Goal: Task Accomplishment & Management: Manage account settings

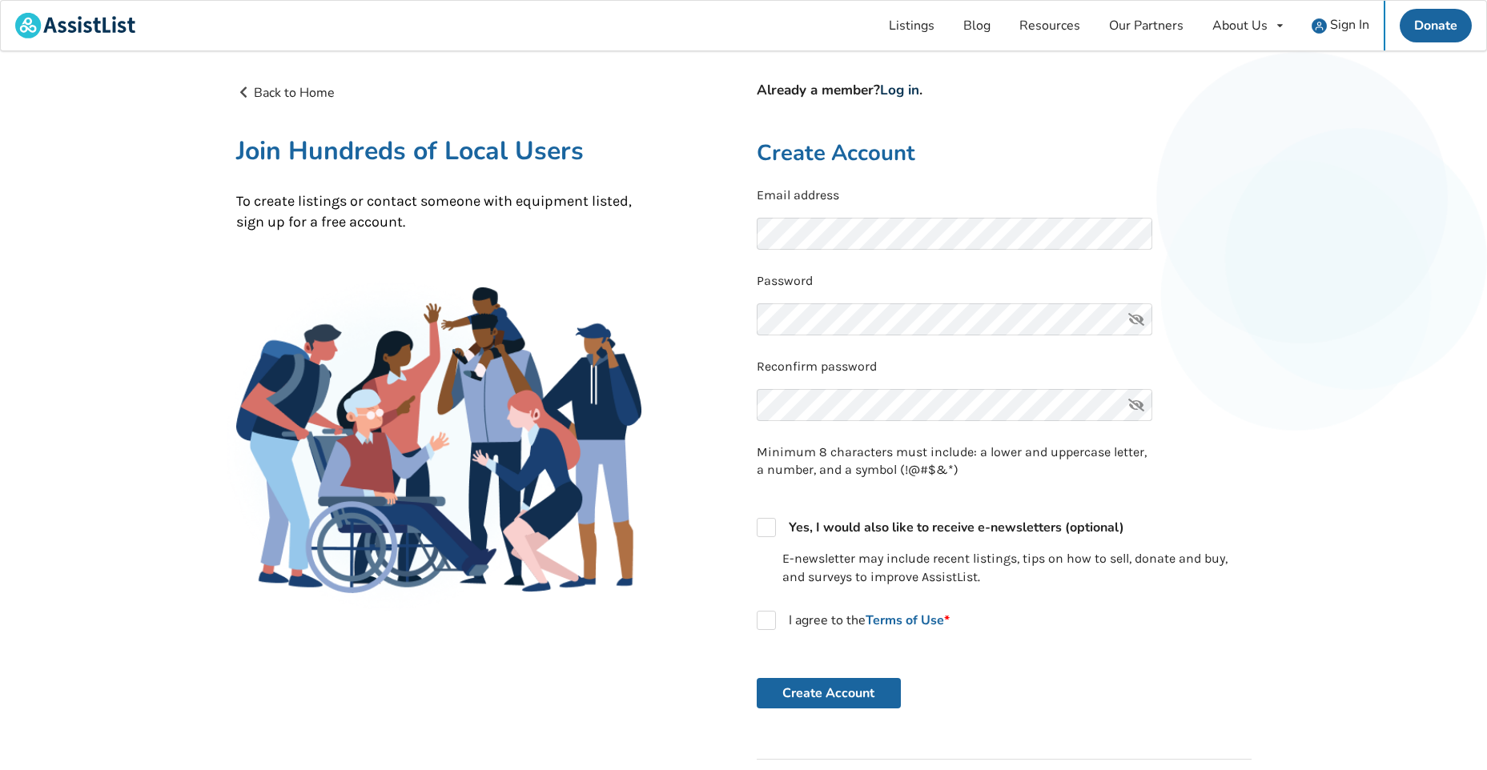
click at [891, 90] on link "Log in" at bounding box center [899, 90] width 39 height 18
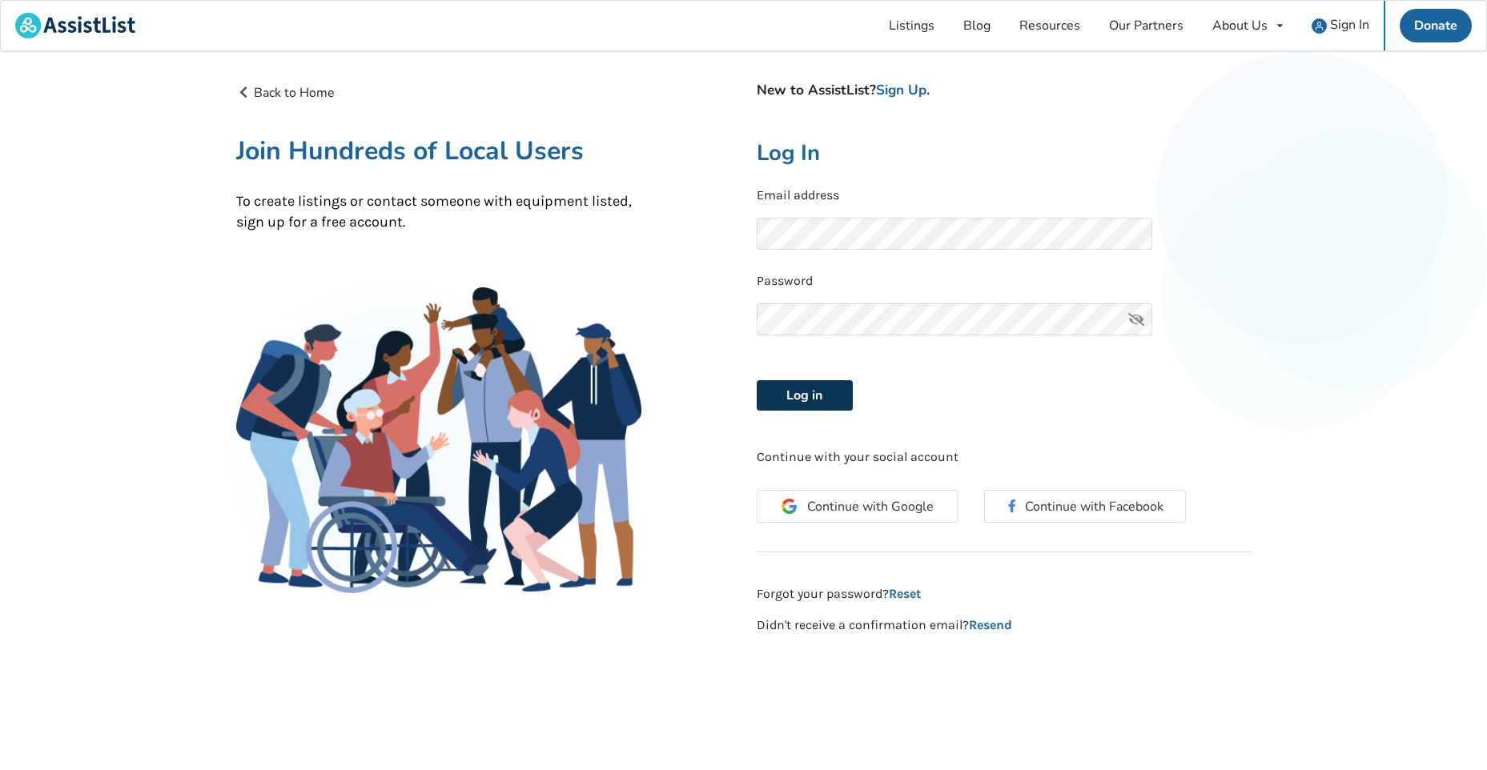
click at [806, 396] on button "Log in" at bounding box center [805, 395] width 96 height 30
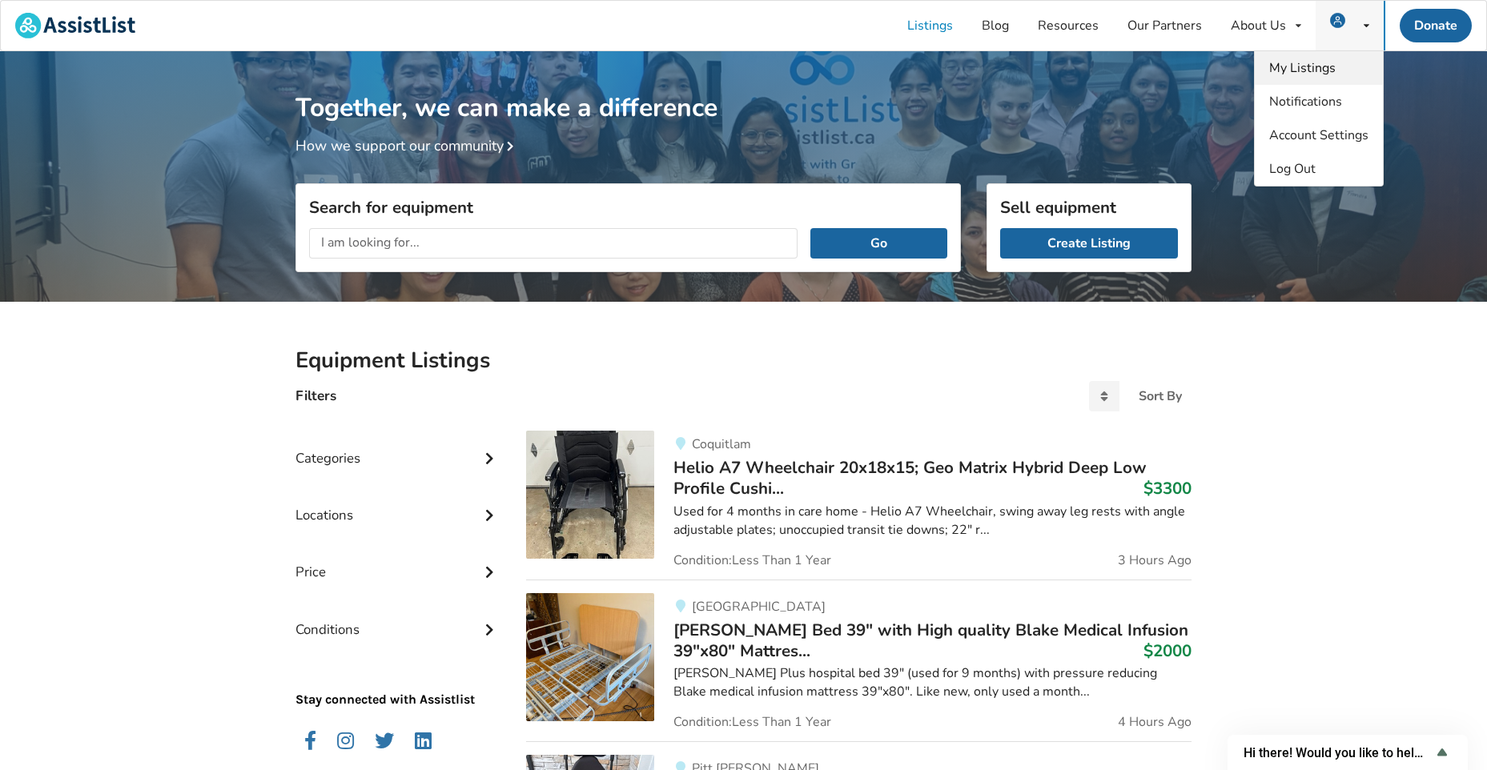
click at [1343, 63] on link "My Listings" at bounding box center [1319, 68] width 128 height 34
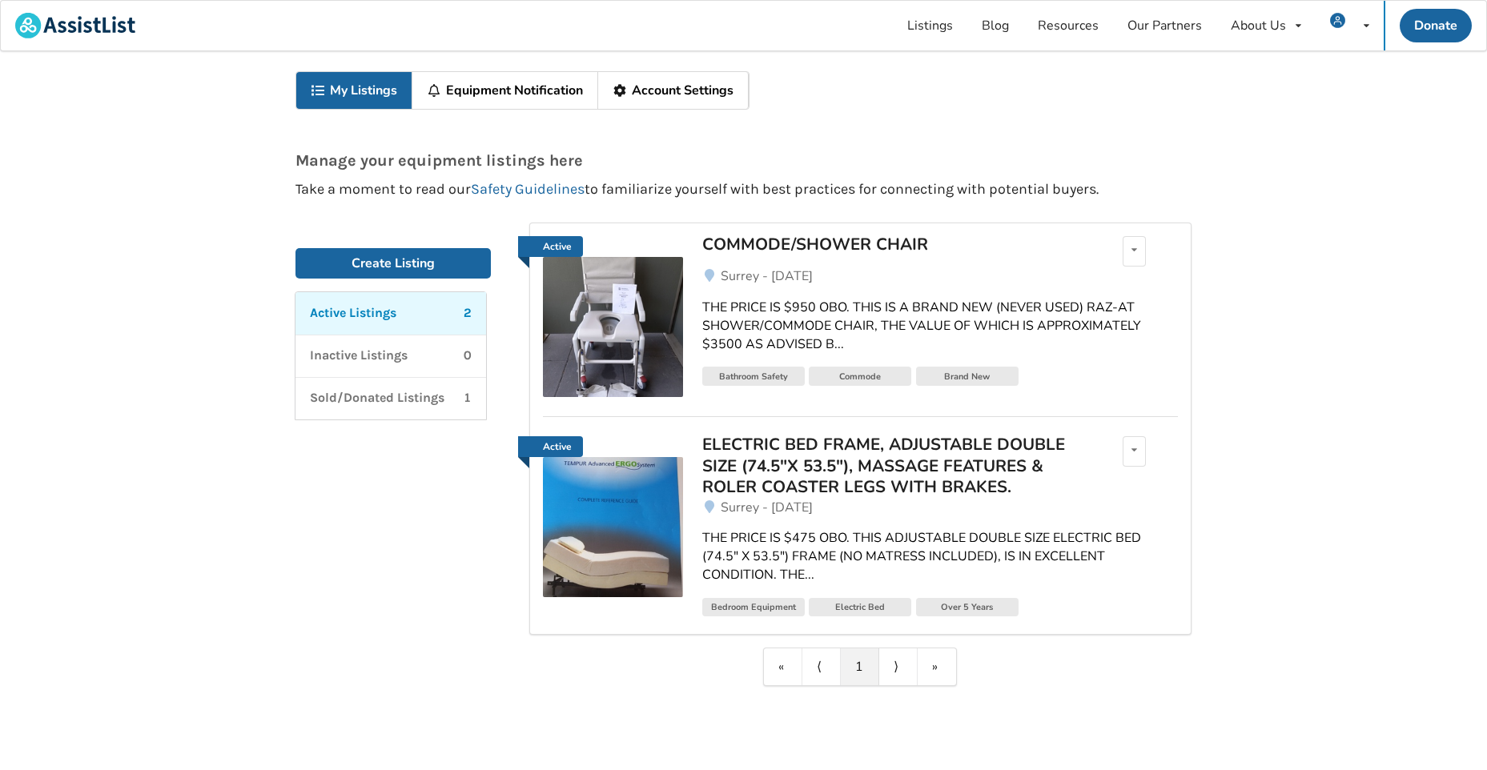
click at [816, 460] on div "ELECTRIC BED FRAME, ADJUSTABLE DOUBLE SIZE (74.5"X 53.5"), MASSAGE FEATURES & R…" at bounding box center [889, 465] width 374 height 63
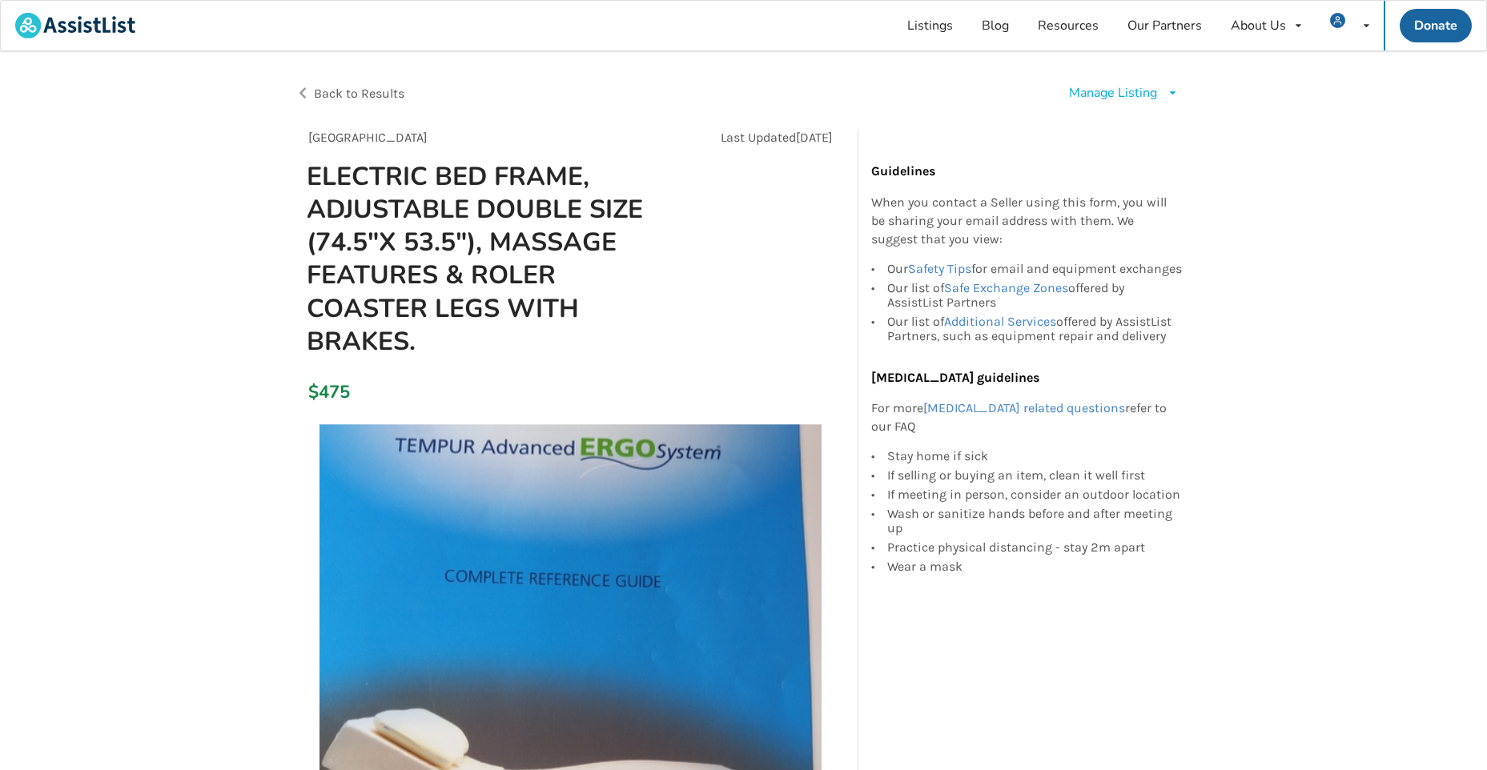
click at [1172, 93] on icon at bounding box center [1173, 93] width 12 height 10
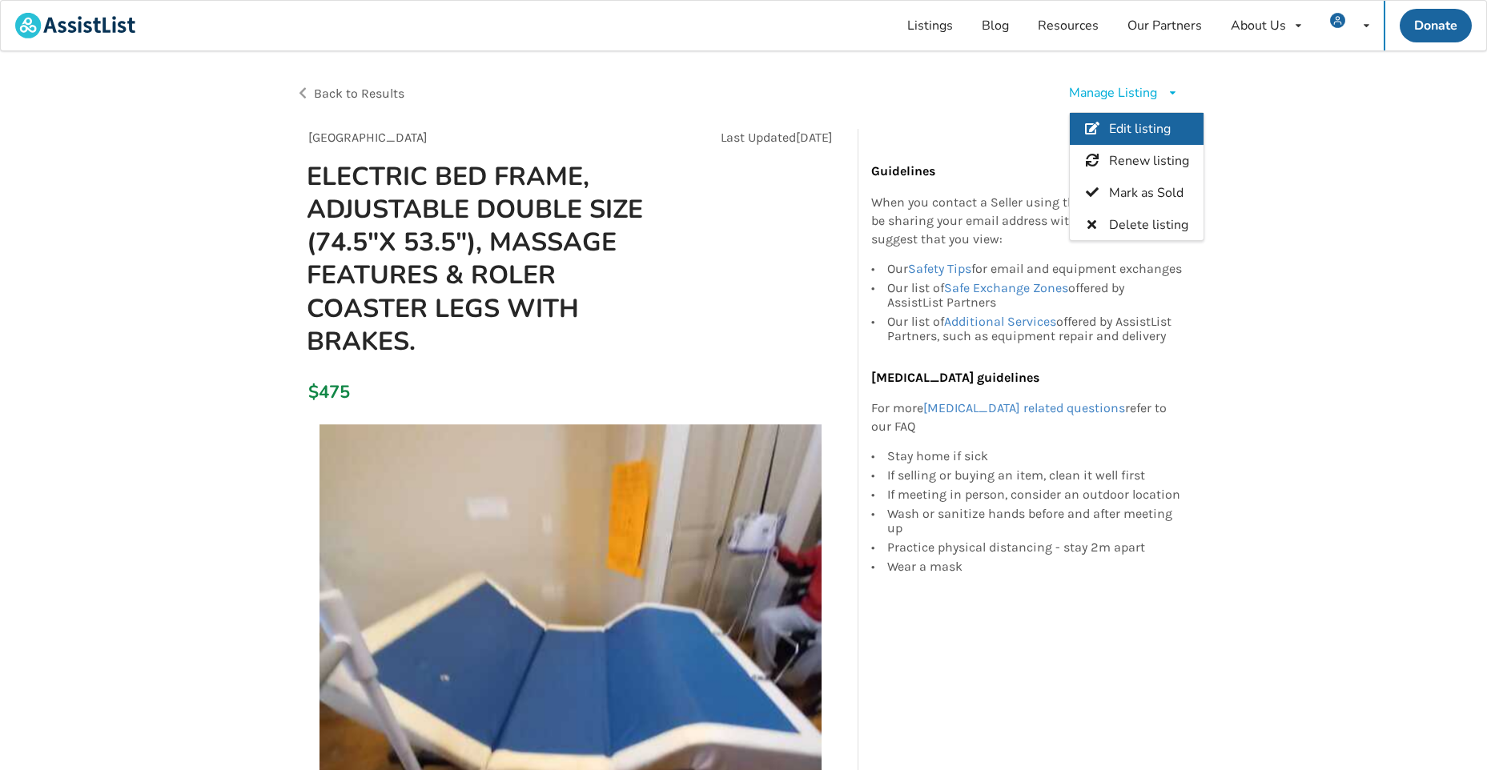
click at [1150, 123] on span "Edit listing" at bounding box center [1140, 130] width 62 height 18
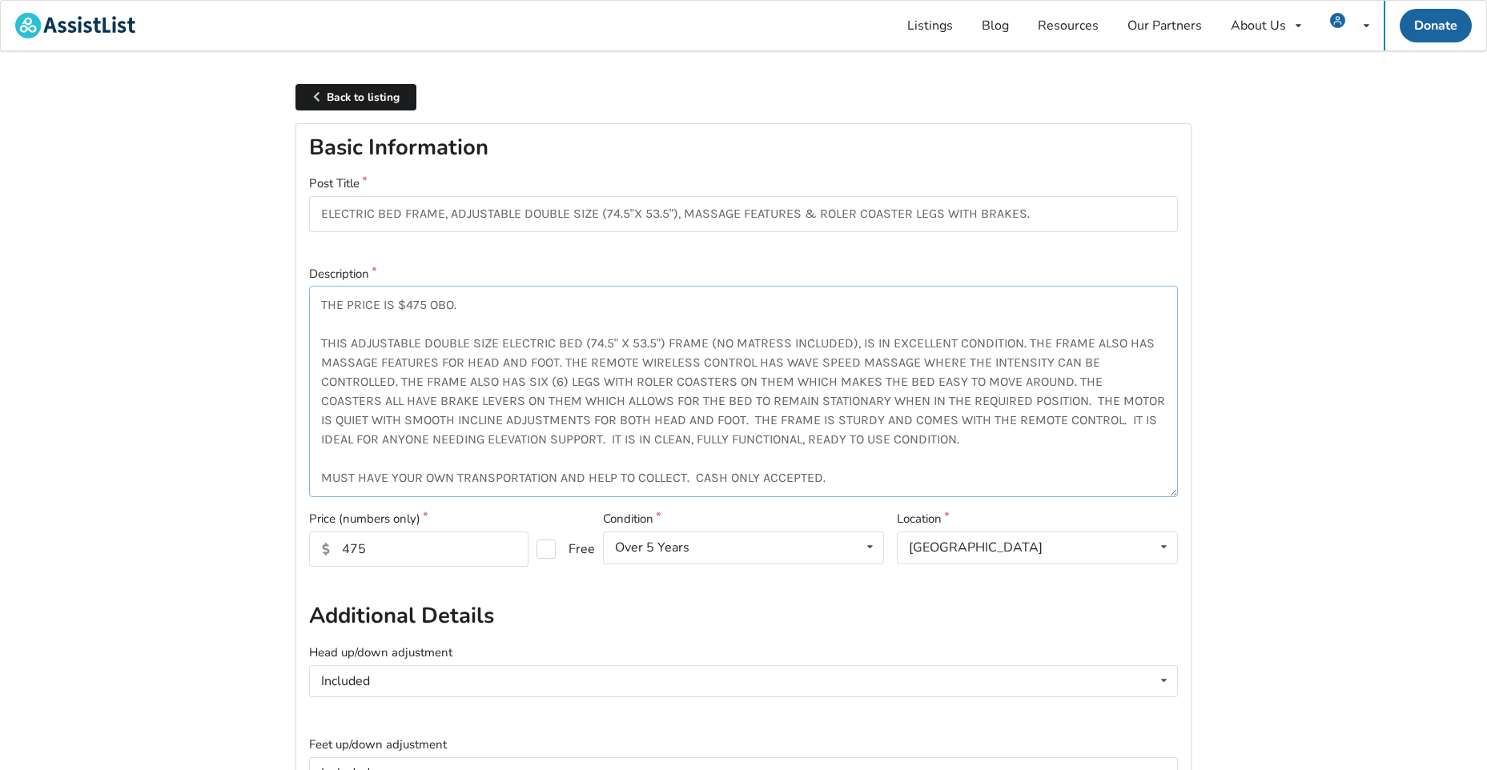
click at [452, 302] on textarea "THE PRICE IS $475 OBO. THIS ADJUSTABLE DOUBLE SIZE ELECTRIC BED (74.5" X 53.5")…" at bounding box center [743, 391] width 869 height 211
type textarea "THE PRICE IS $375. THIS ADJUSTABLE DOUBLE SIZE ELECTRIC BED (74.5" X 53.5") FRA…"
click at [396, 545] on input "475" at bounding box center [418, 549] width 219 height 35
type input "4"
click at [380, 547] on input "3" at bounding box center [418, 549] width 219 height 35
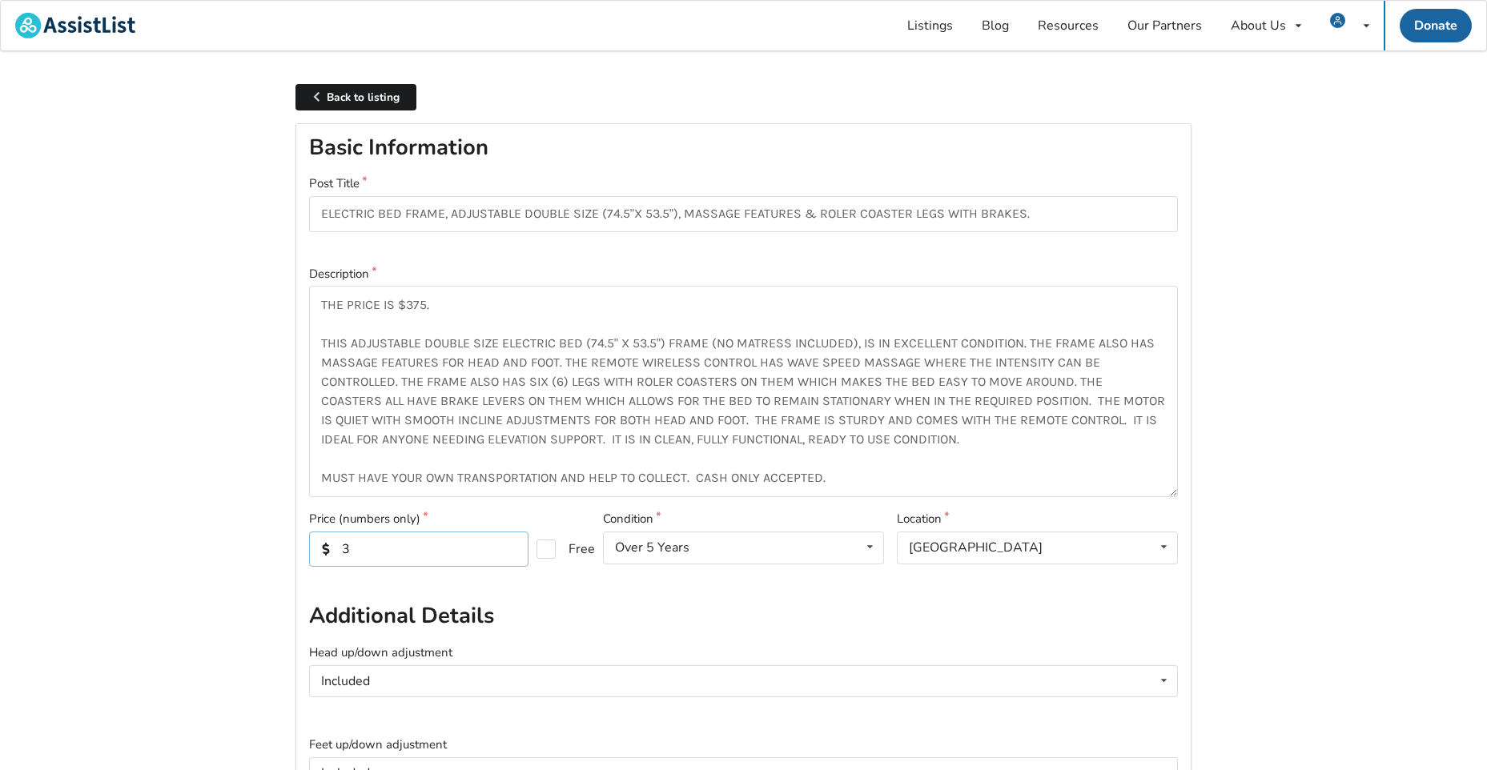
click at [356, 549] on input "3" at bounding box center [418, 549] width 219 height 35
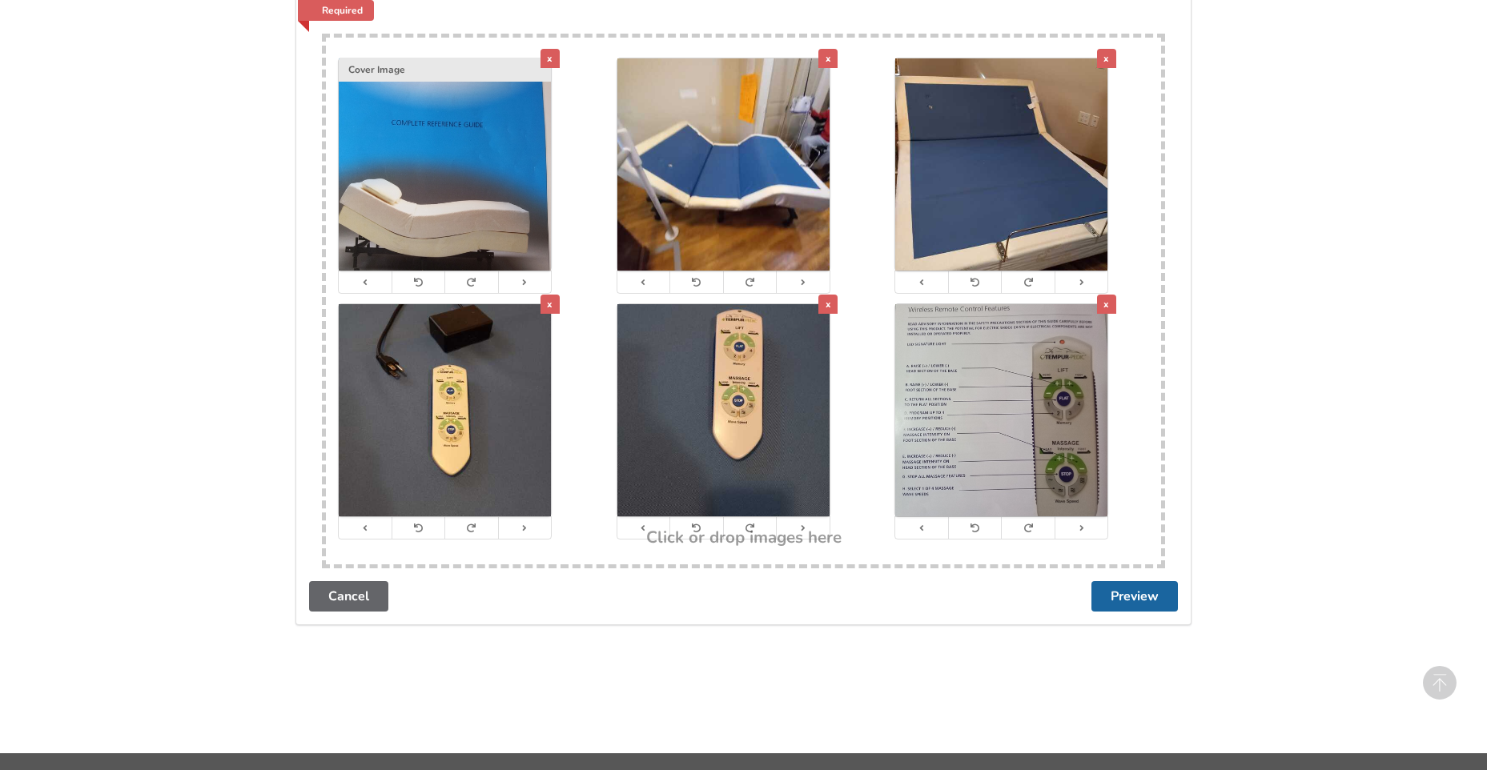
scroll to position [1107, 0]
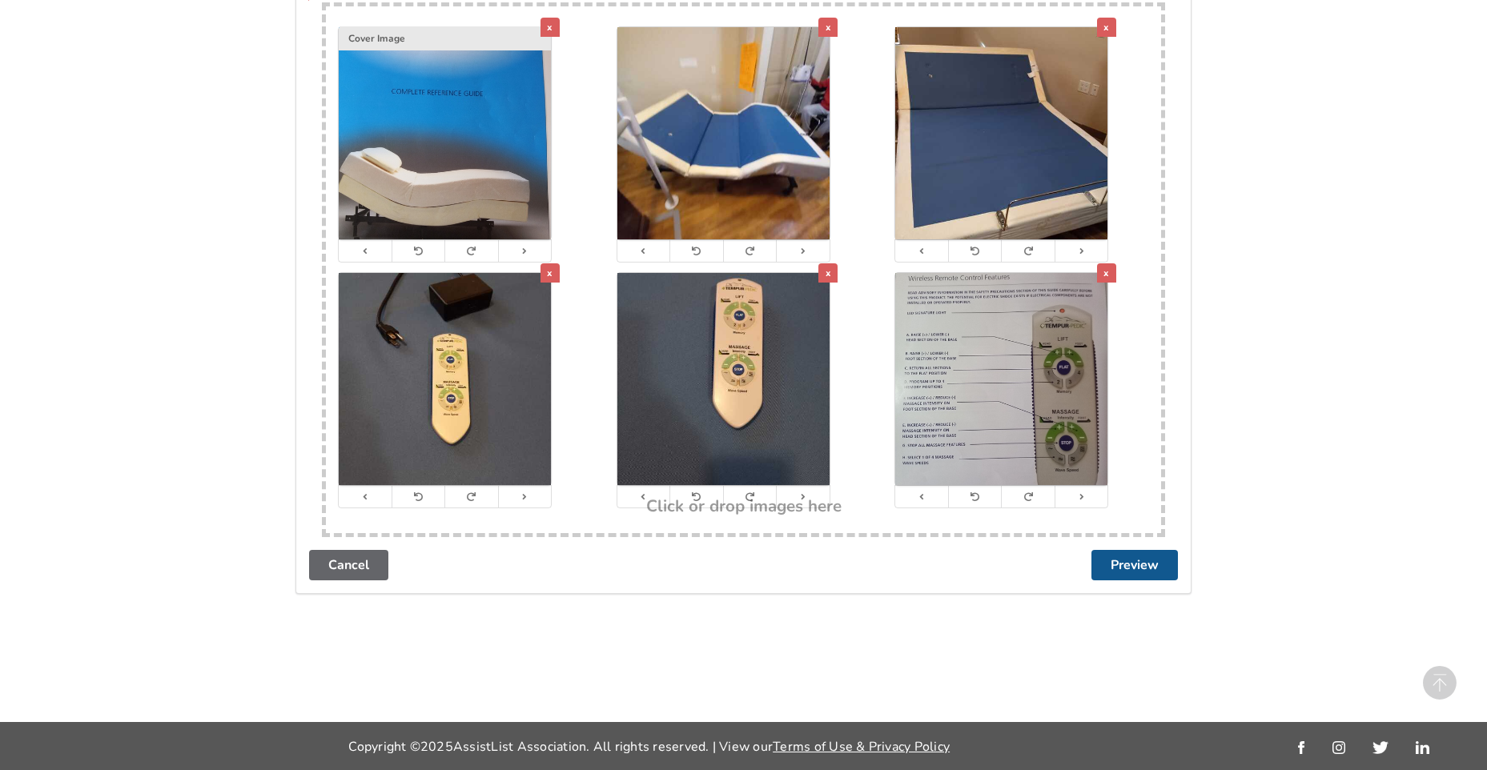
type input "375"
click at [1125, 569] on button "Preview" at bounding box center [1134, 565] width 86 height 30
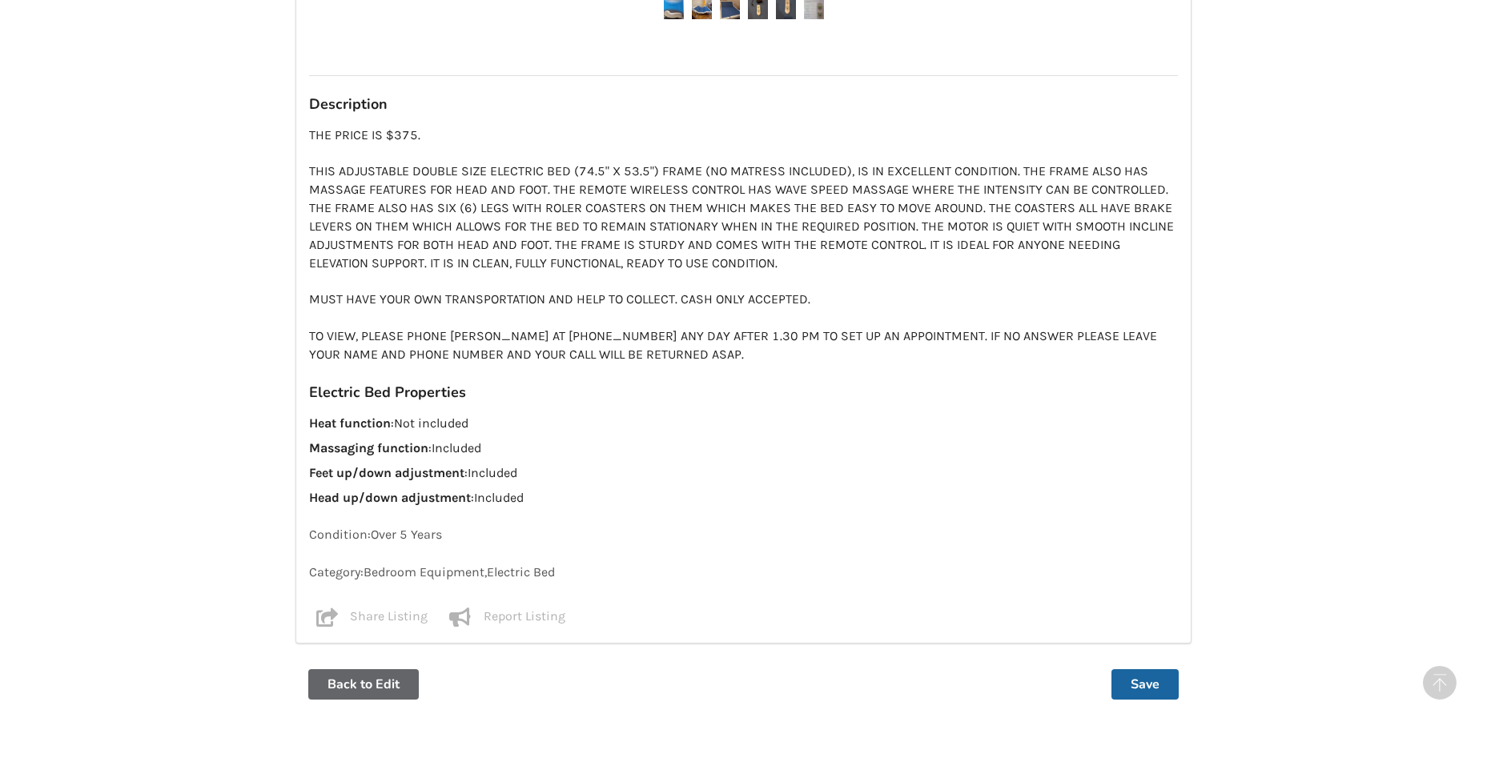
scroll to position [1201, 0]
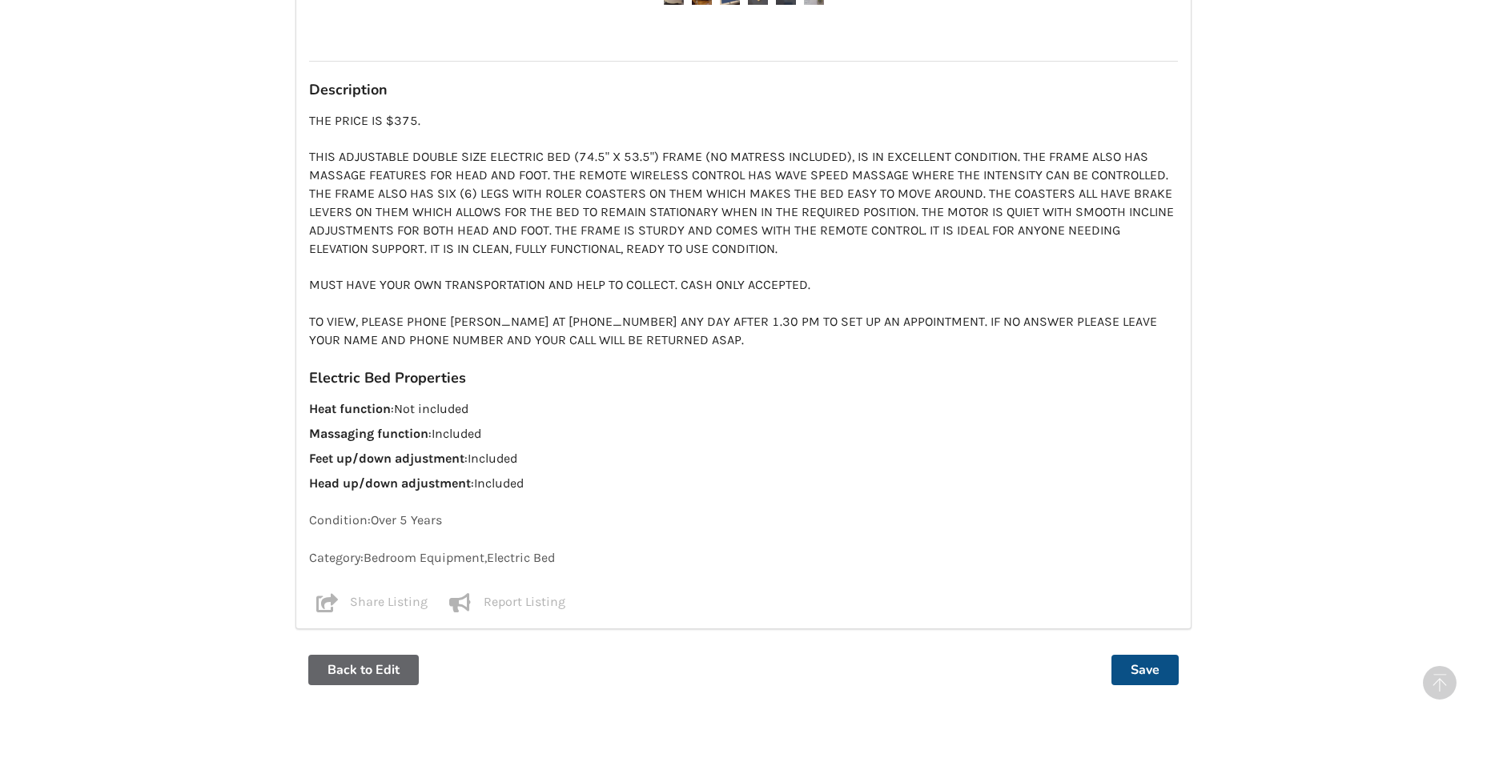
click at [1149, 669] on button "Save" at bounding box center [1144, 670] width 67 height 30
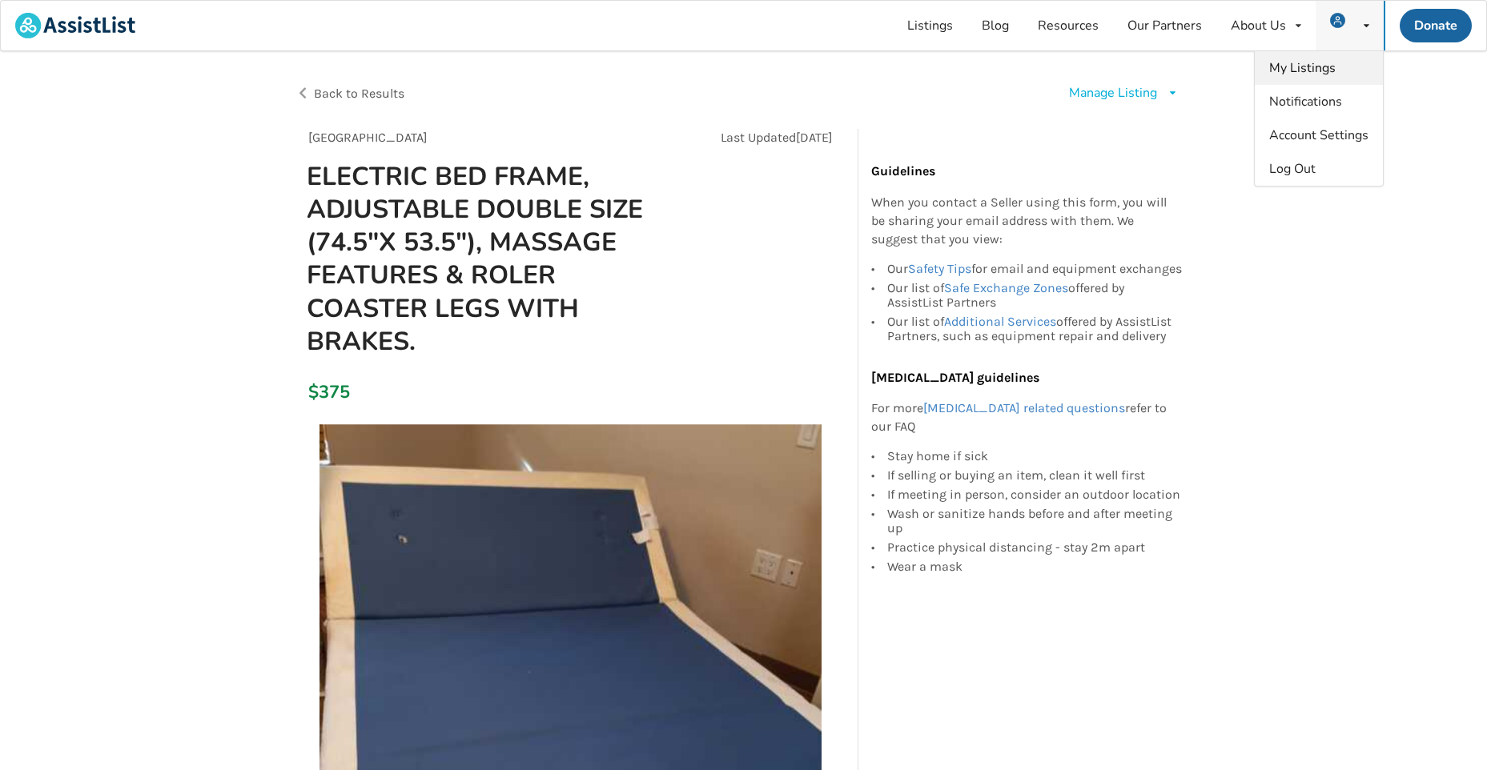
click at [1357, 65] on link "My Listings" at bounding box center [1319, 68] width 128 height 34
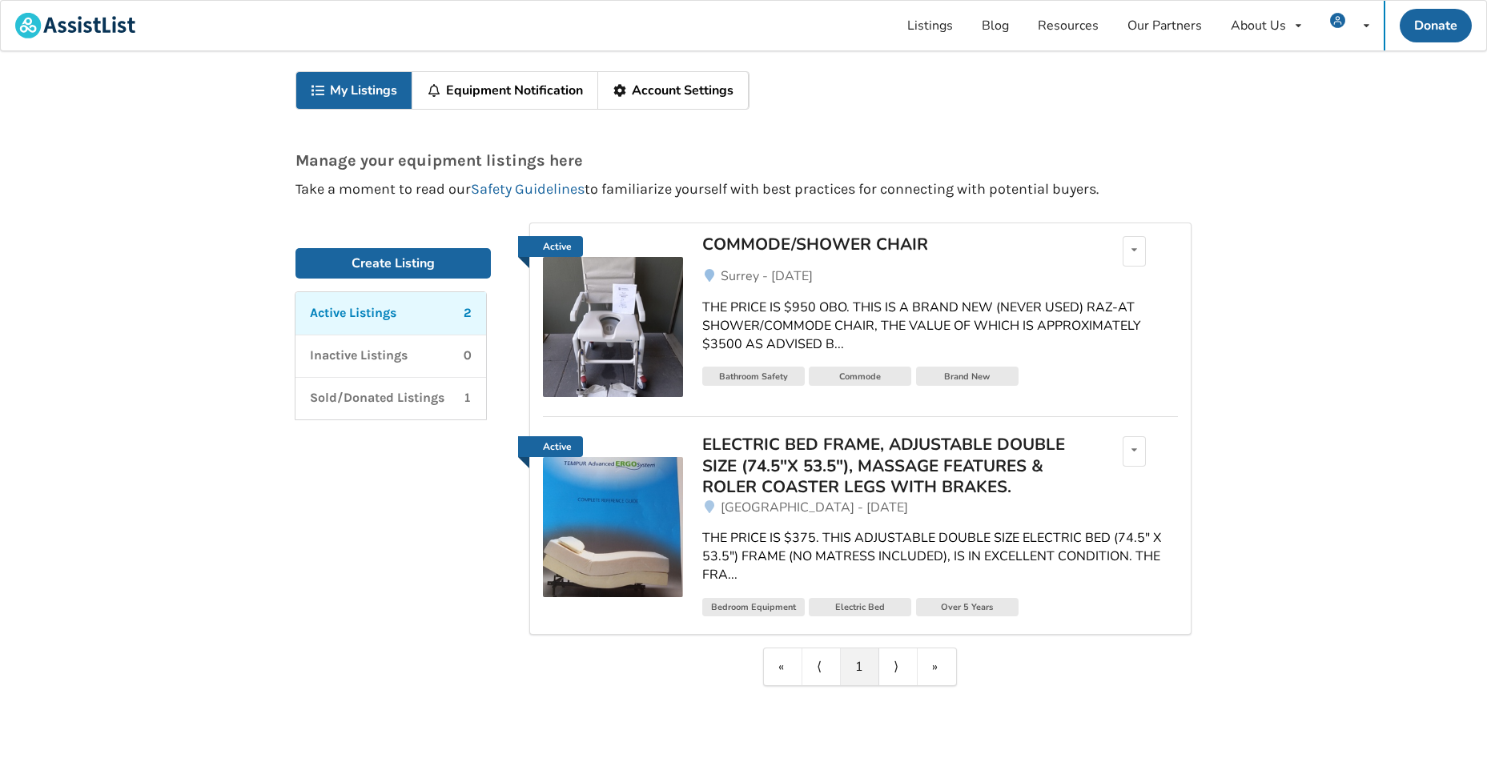
click at [812, 283] on span "Surrey - [DATE]" at bounding box center [767, 276] width 92 height 18
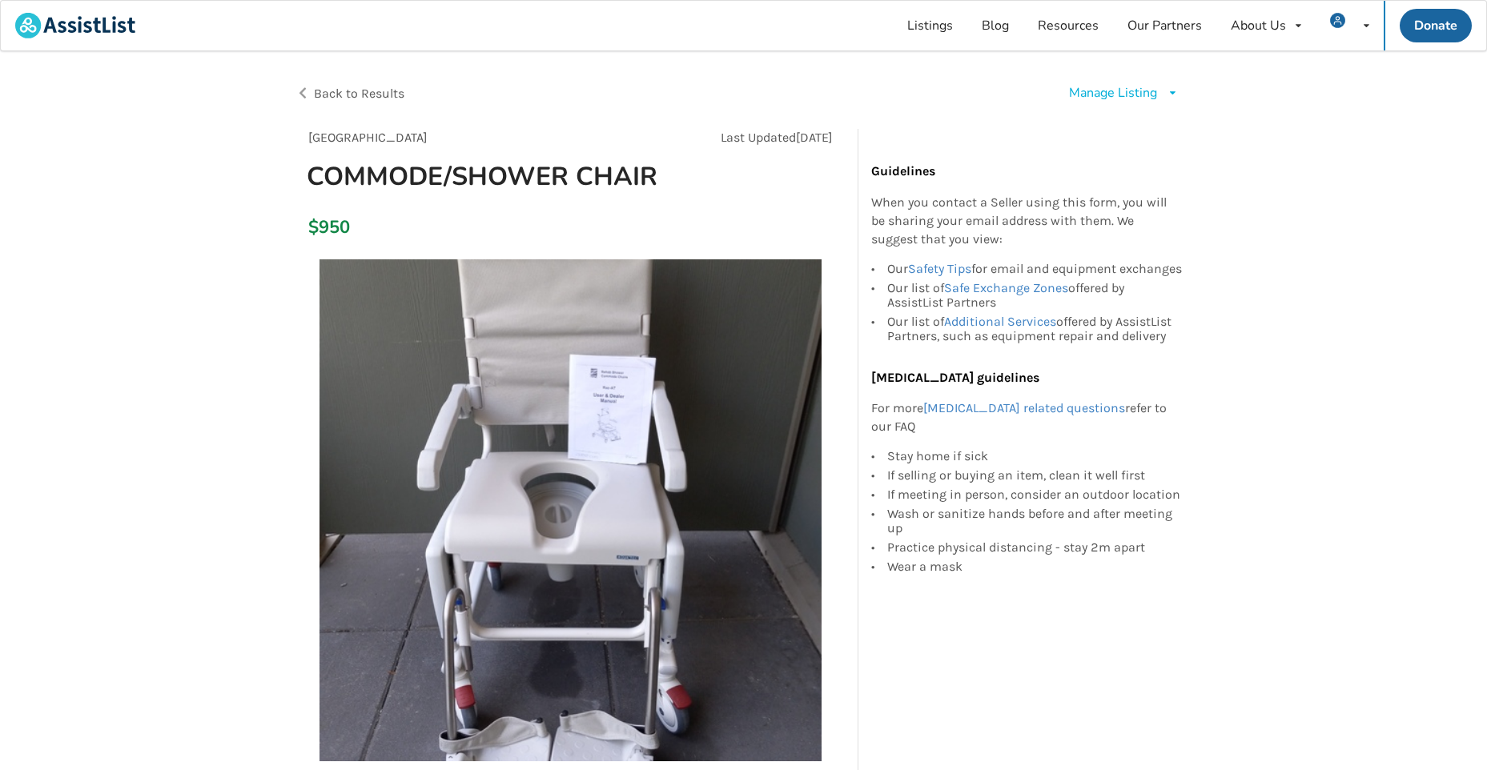
click at [1169, 93] on icon at bounding box center [1173, 93] width 12 height 10
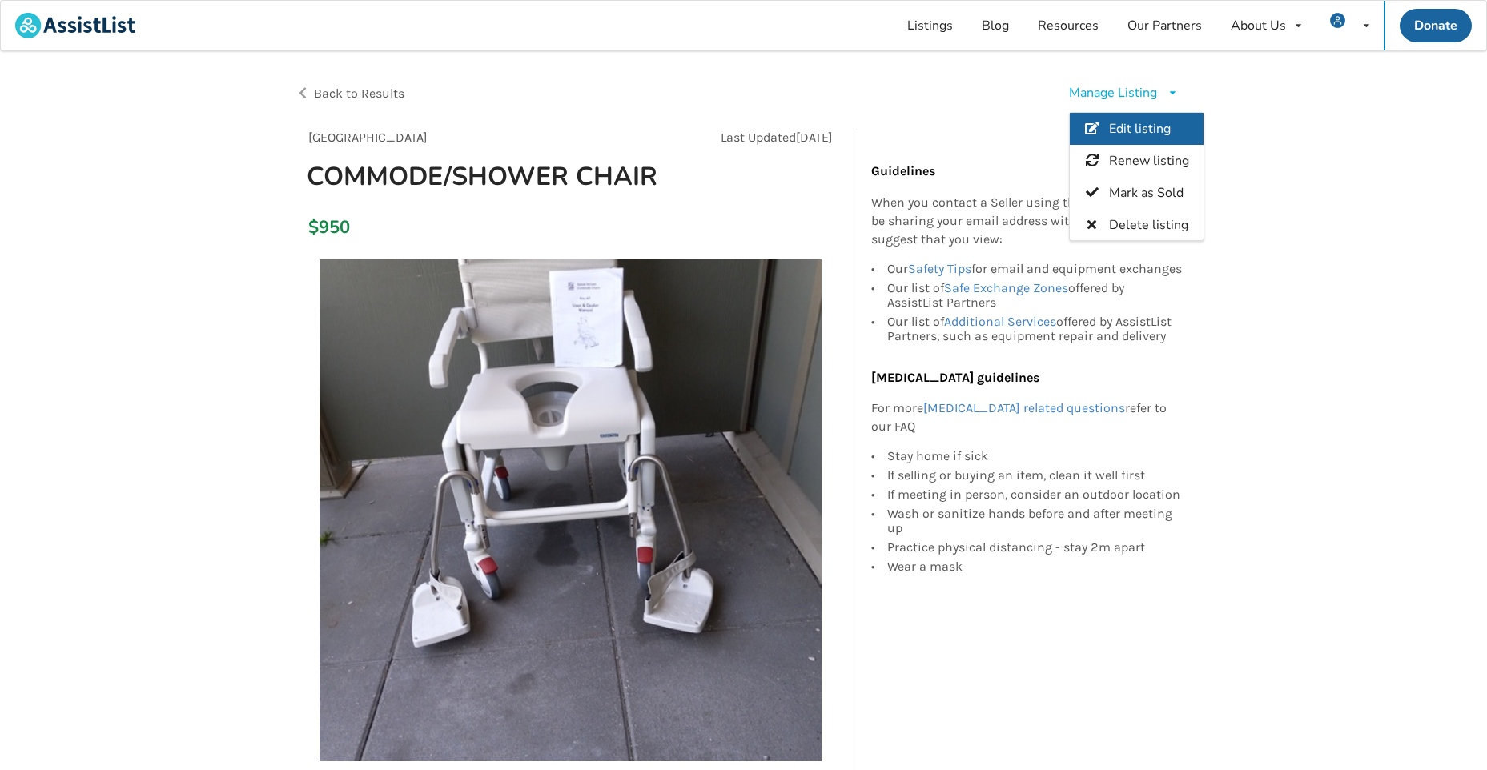
click at [1117, 126] on span "Edit listing" at bounding box center [1140, 130] width 62 height 18
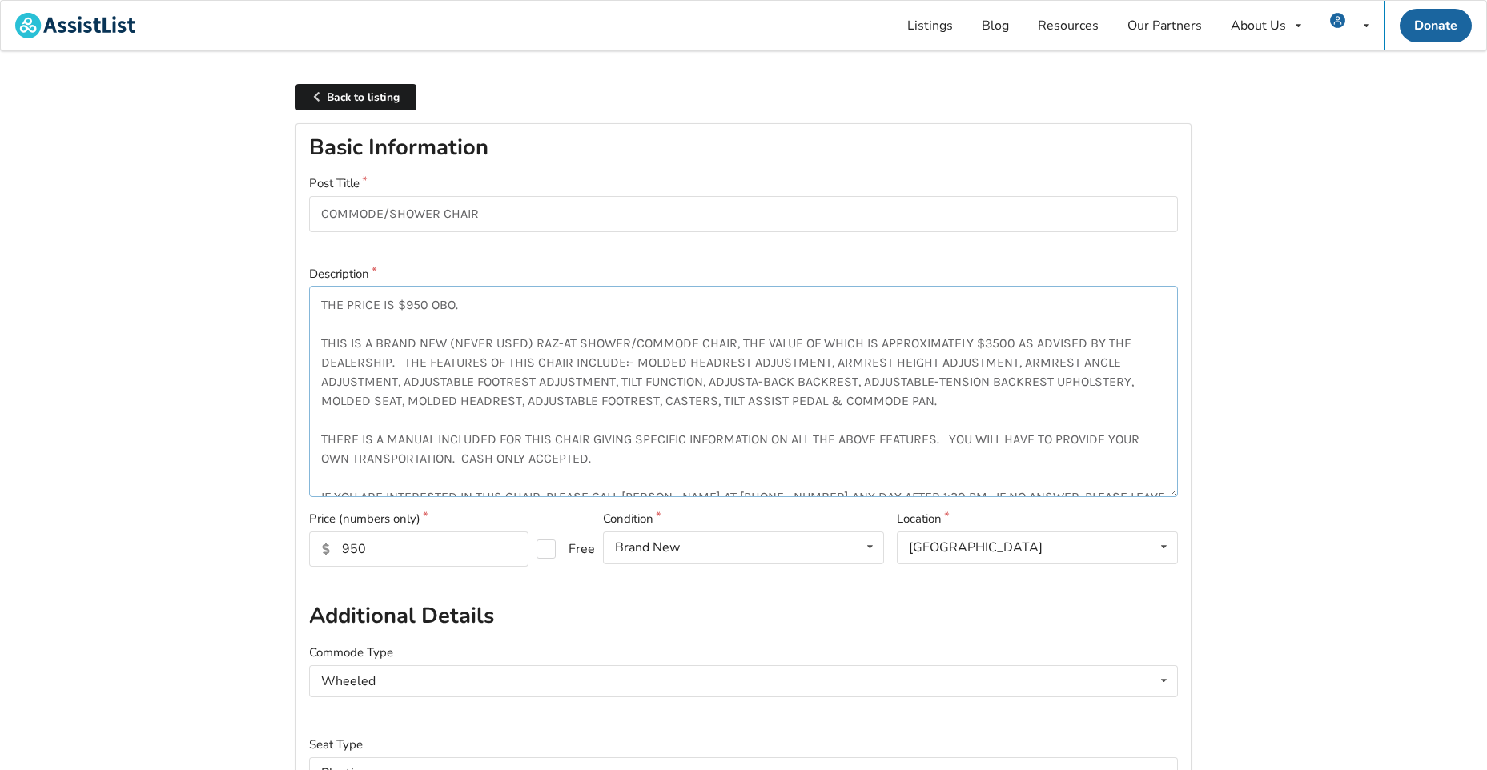
click at [455, 303] on textarea "THE PRICE IS $950 OBO. THIS IS A BRAND NEW (NEVER USED) RAZ-AT SHOWER/COMMODE C…" at bounding box center [743, 391] width 869 height 211
type textarea "THE PRICE IS $775. THIS IS A BRAND NEW (NEVER USED) RAZ-AT SHOWER/COMMODE CHAIR…"
click at [384, 549] on input "950" at bounding box center [418, 549] width 219 height 35
type input "9"
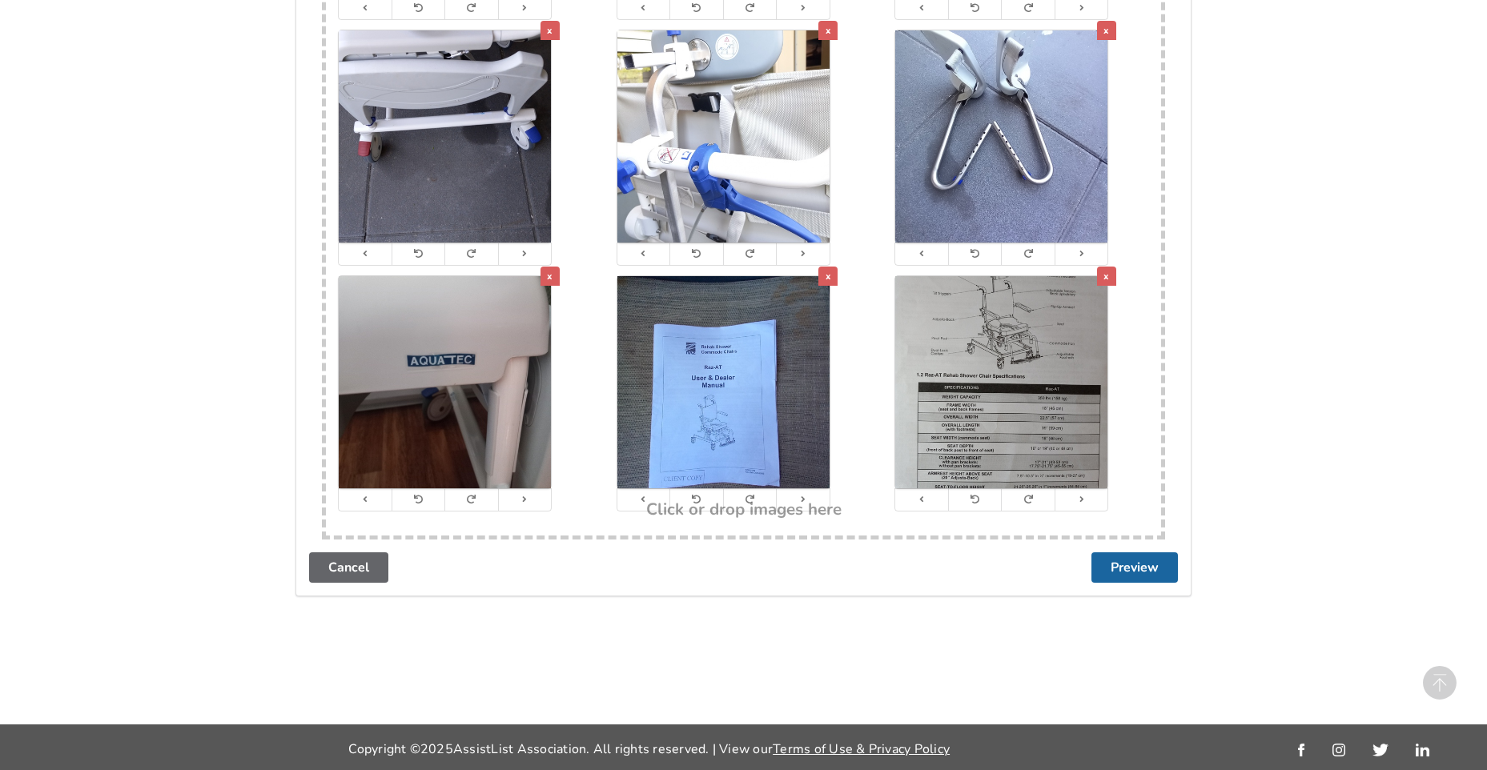
scroll to position [1932, 0]
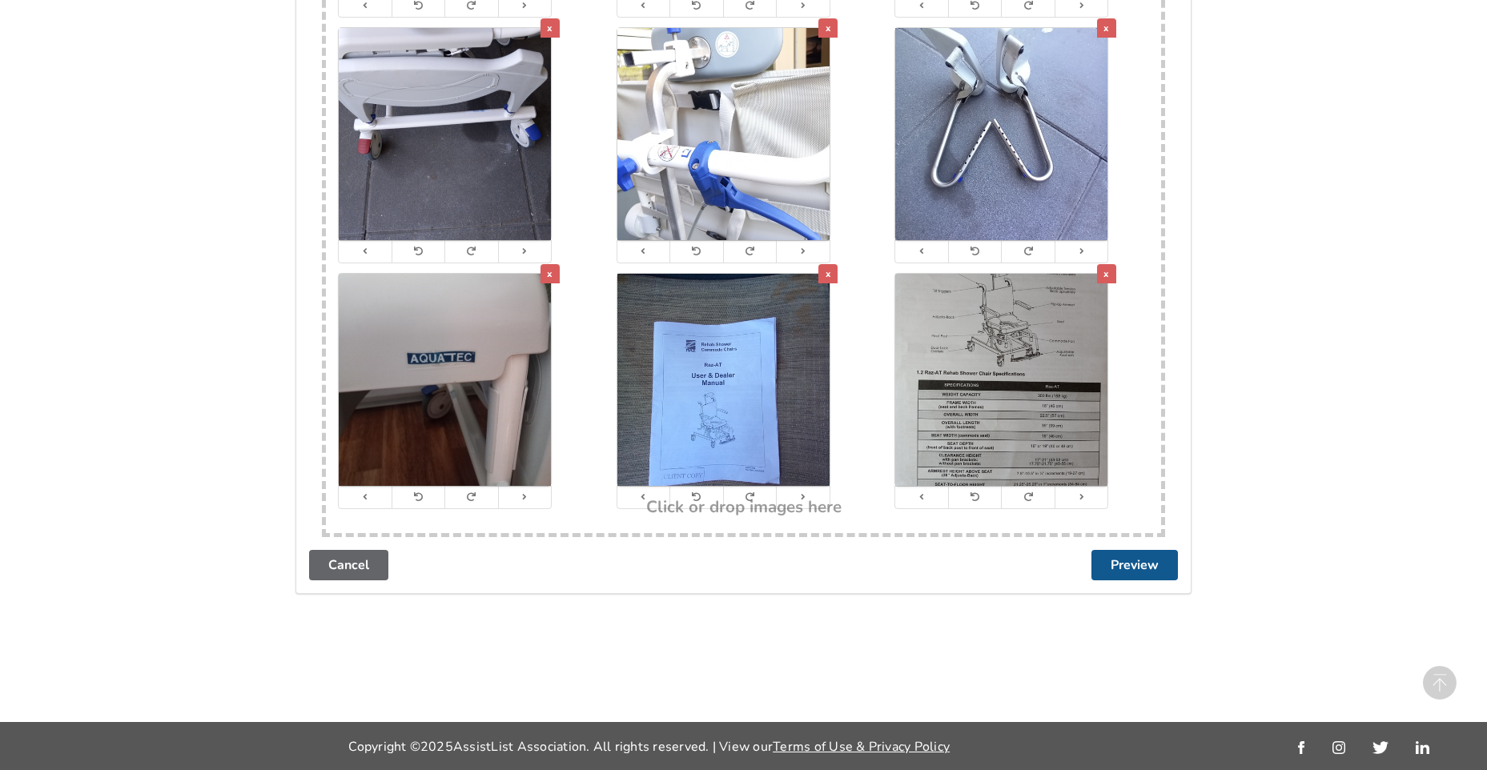
type input "775"
click at [1129, 565] on button "Preview" at bounding box center [1134, 565] width 86 height 30
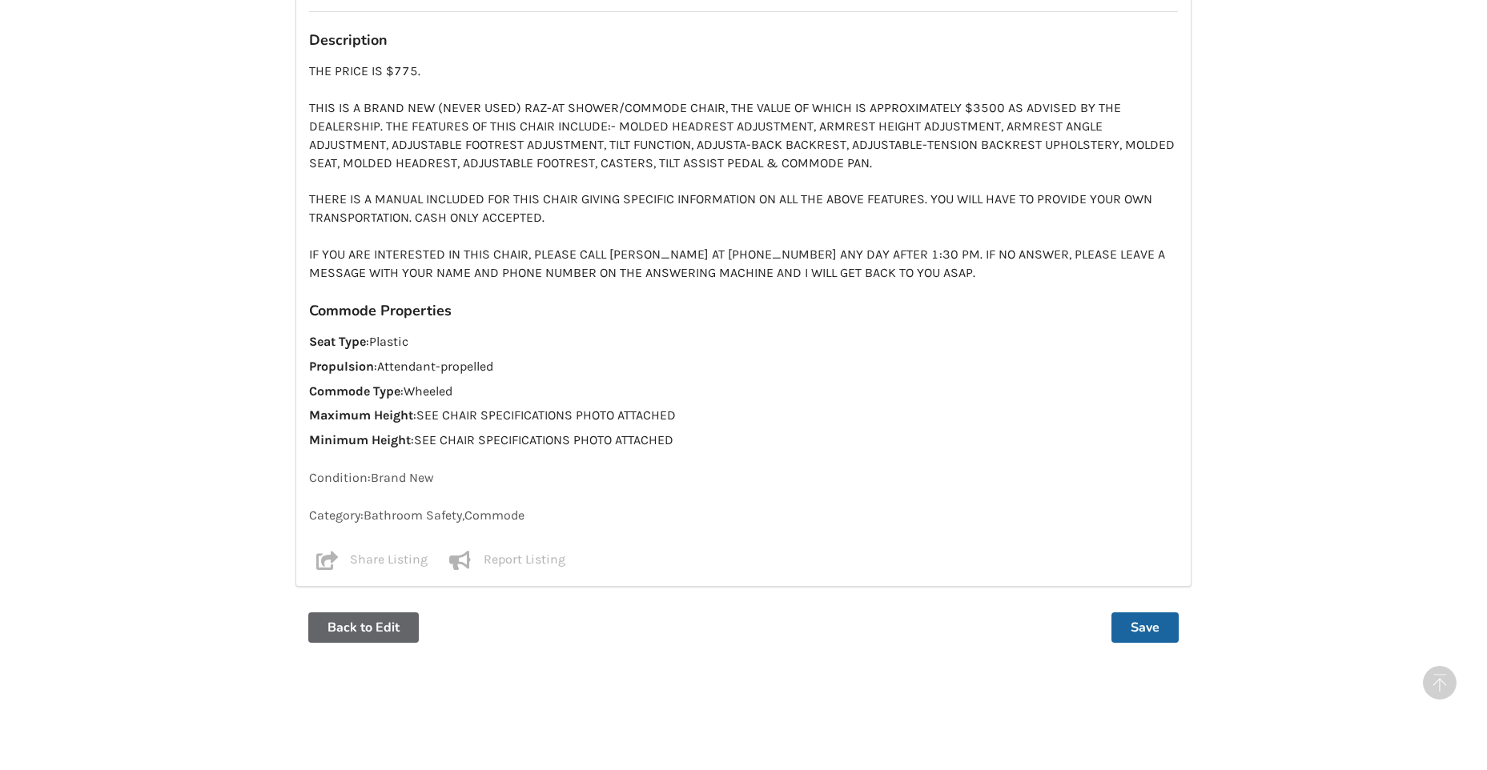
scroll to position [1264, 0]
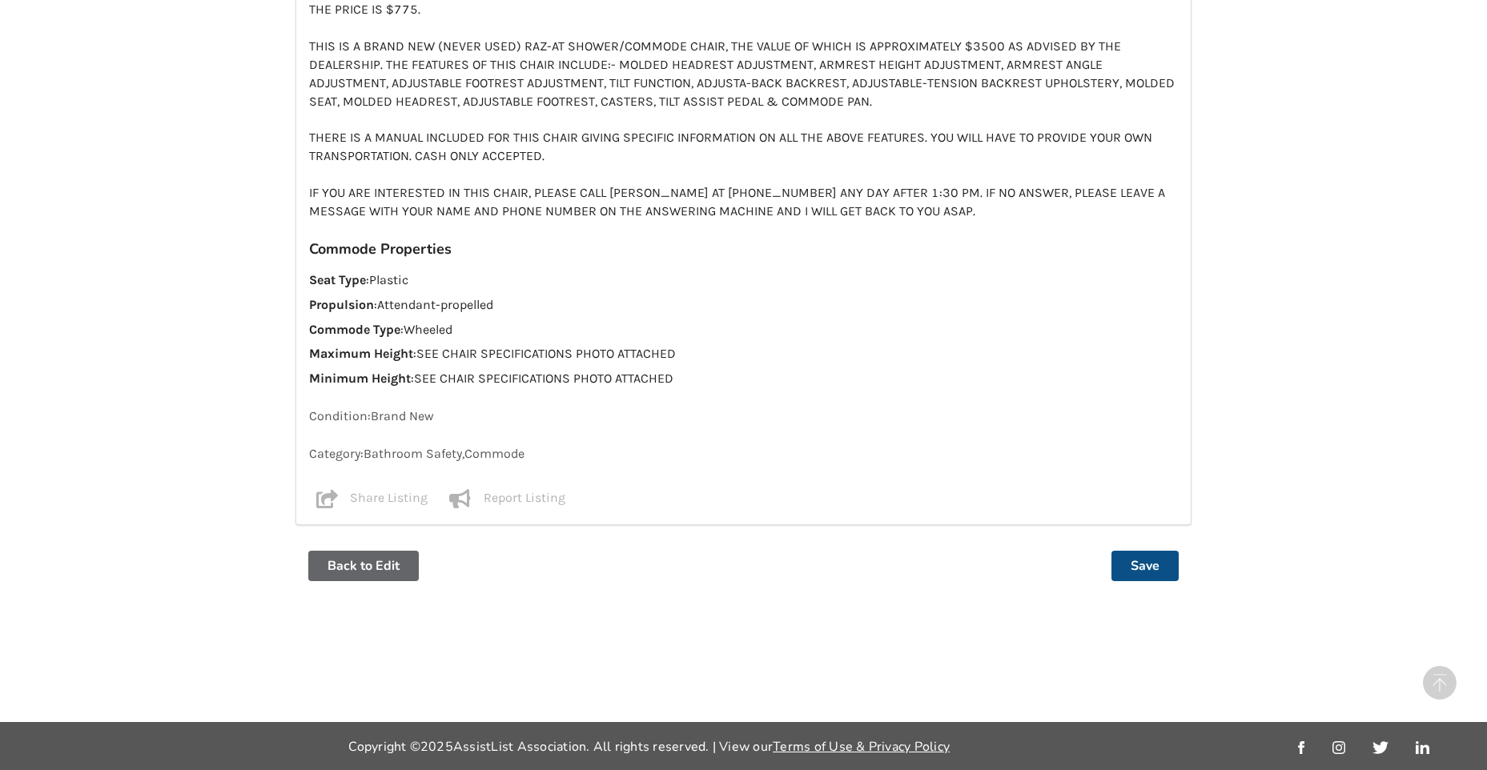
click at [1142, 568] on button "Save" at bounding box center [1144, 566] width 67 height 30
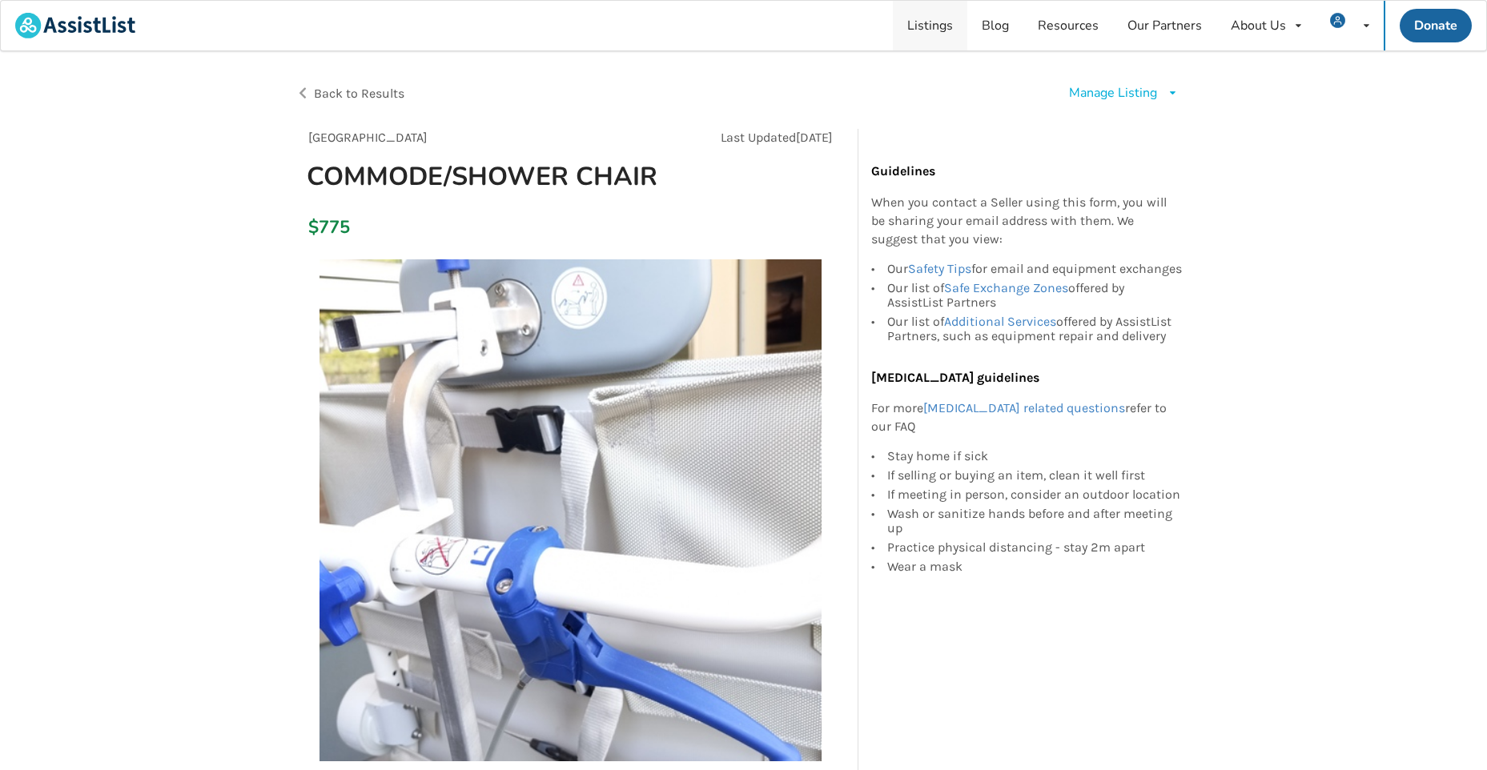
click at [938, 26] on link "Listings" at bounding box center [930, 26] width 74 height 50
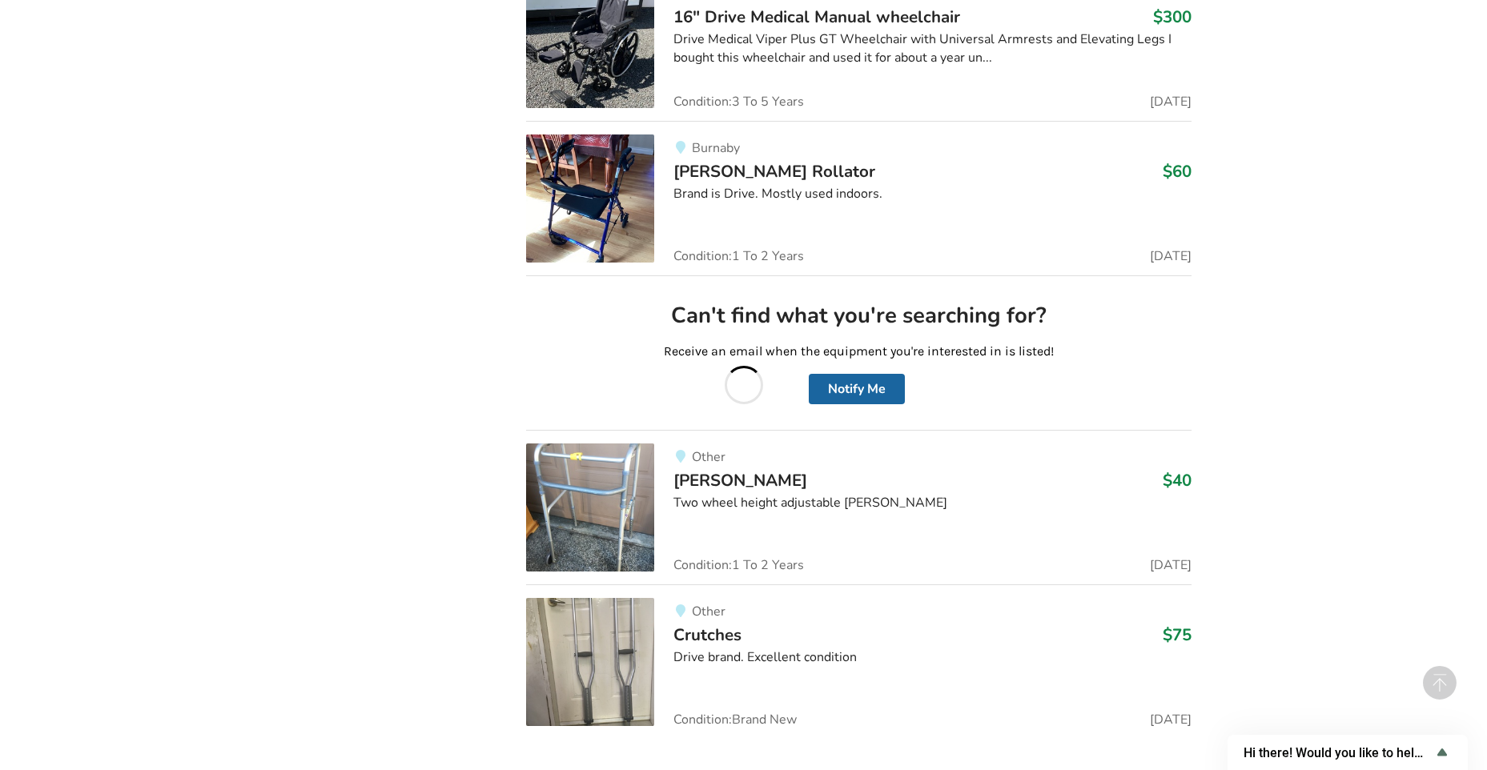
scroll to position [46804, 0]
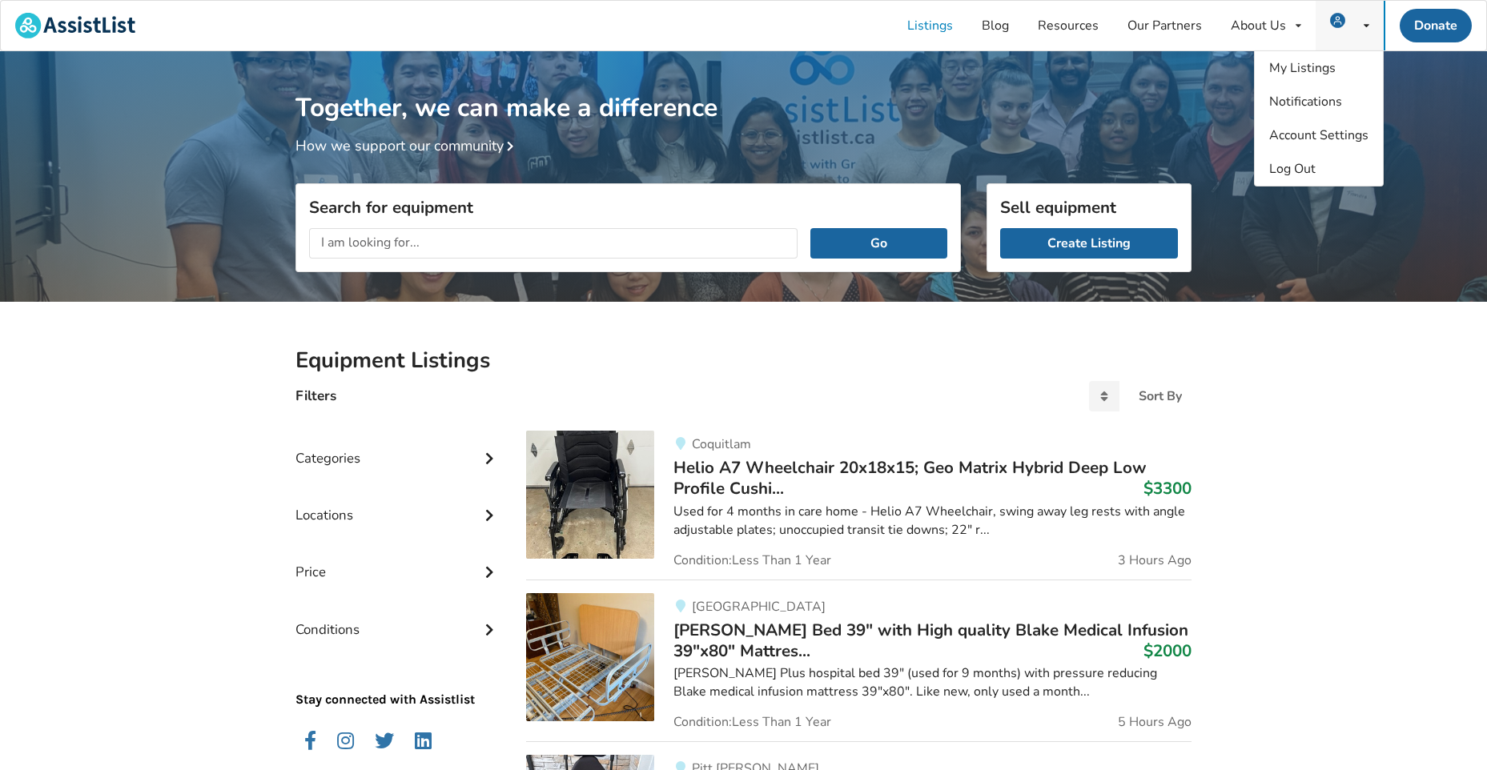
click at [1365, 22] on icon at bounding box center [1367, 26] width 6 height 10
click at [1304, 168] on span "Log Out" at bounding box center [1292, 169] width 46 height 18
